Goal: Information Seeking & Learning: Learn about a topic

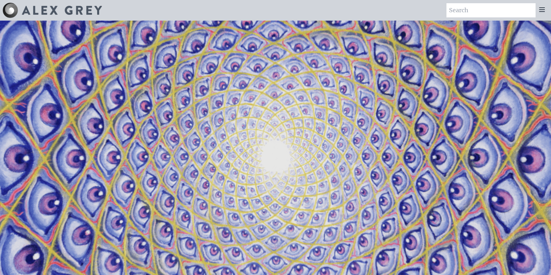
click at [15, 9] on img at bounding box center [10, 10] width 15 height 15
click at [45, 13] on img at bounding box center [62, 10] width 80 height 9
click at [544, 13] on icon at bounding box center [542, 10] width 8 height 8
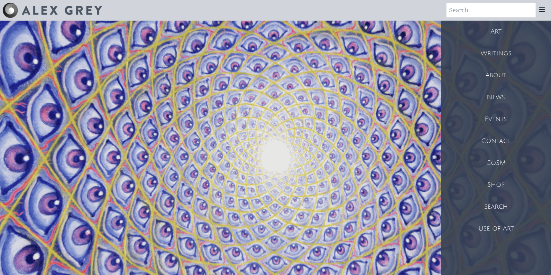
click at [494, 35] on div "Art" at bounding box center [496, 32] width 110 height 22
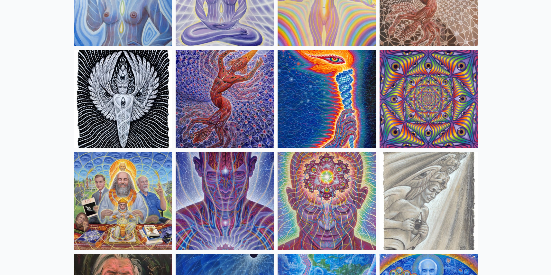
scroll to position [634, 0]
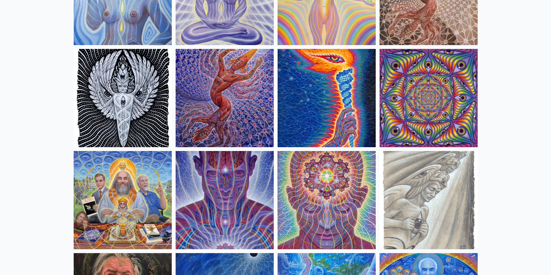
click at [243, 98] on img at bounding box center [225, 98] width 98 height 98
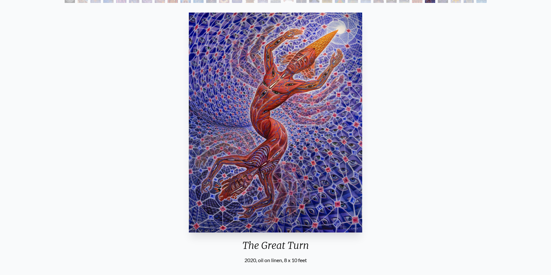
scroll to position [40, 0]
